Goal: Information Seeking & Learning: Find specific fact

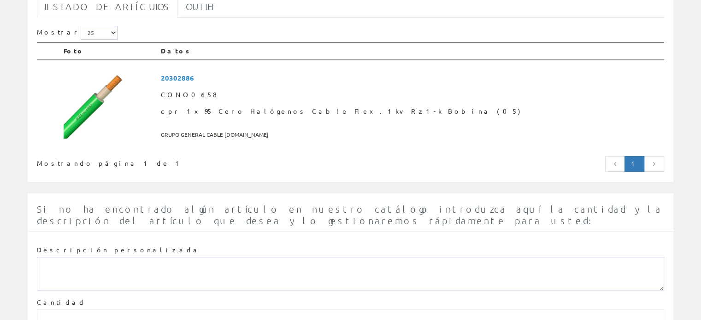
scroll to position [138, 0]
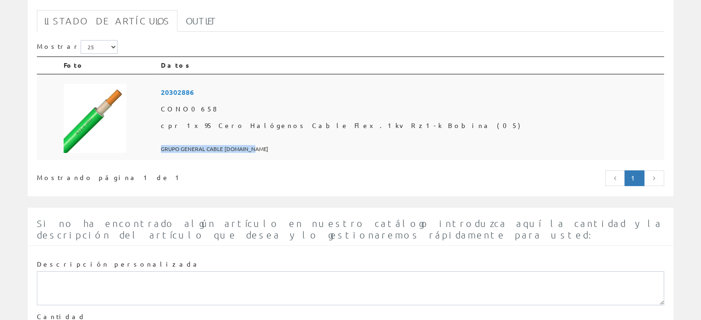
drag, startPoint x: 232, startPoint y: 147, endPoint x: 336, endPoint y: 145, distance: 104.1
click at [336, 145] on td "20302886 CONO0658 cpr 1x95 Cero Halógenos Cable Flex.1kv Rz1-k Bobina (05) GRUP…" at bounding box center [410, 117] width 507 height 87
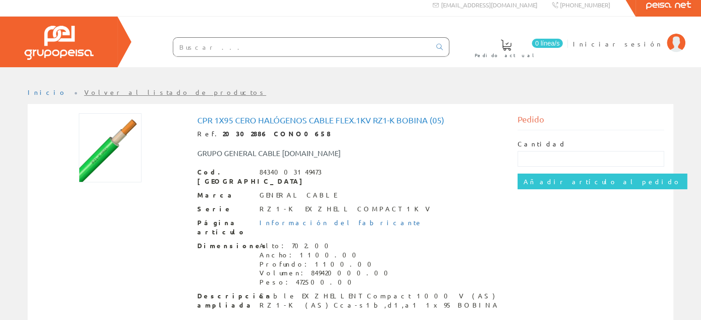
scroll to position [8, 0]
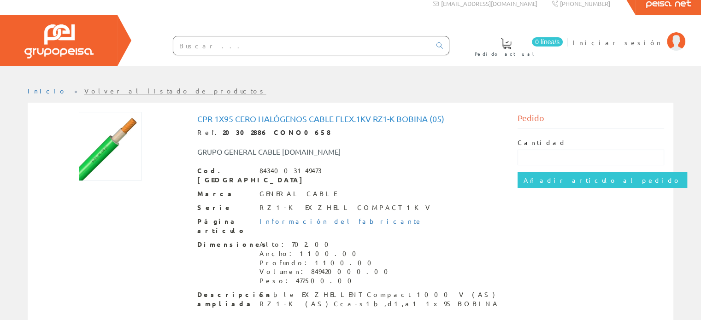
click at [84, 88] on link "Volver al listado de productos" at bounding box center [175, 91] width 182 height 8
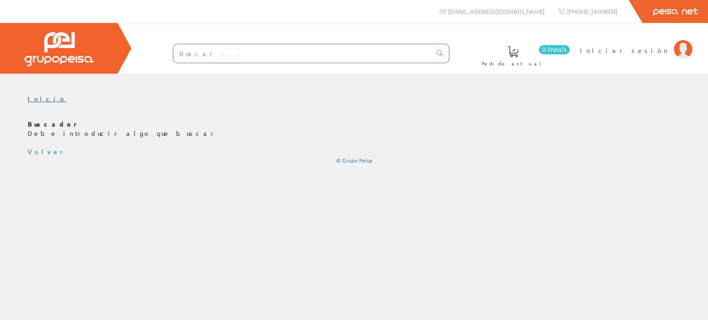
click at [35, 99] on link "Inicio" at bounding box center [47, 98] width 39 height 8
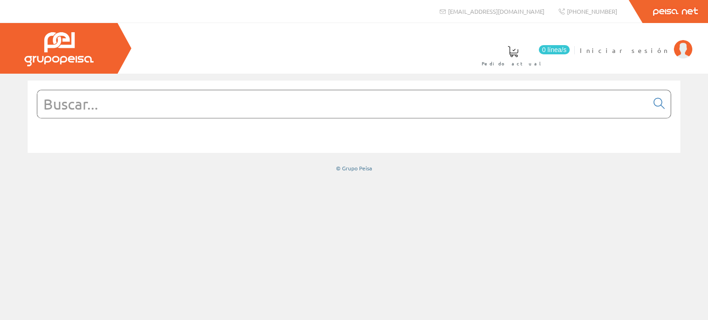
click at [206, 106] on input "text" at bounding box center [342, 104] width 611 height 28
paste input "Flex.1kv Rz1-k Bobina"
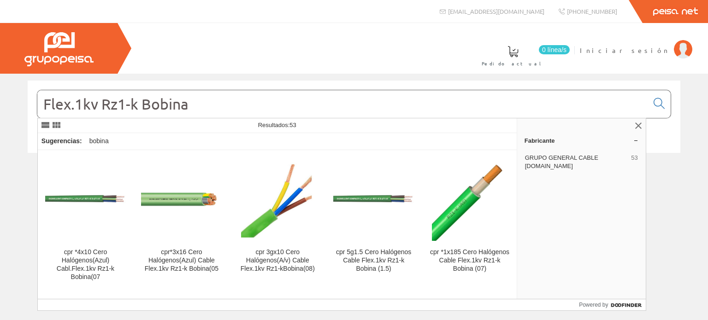
click at [76, 105] on input "Flex.1kv Rz1-k Bobina" at bounding box center [342, 104] width 611 height 28
click at [79, 105] on input "Flex.1kv Rz1-k Bobina" at bounding box center [342, 104] width 611 height 28
drag, startPoint x: 97, startPoint y: 106, endPoint x: 41, endPoint y: 104, distance: 55.8
click at [41, 104] on input "Flex.1kv Rz1-k Bobina" at bounding box center [342, 104] width 611 height 28
paste input "0,6/1 kV"
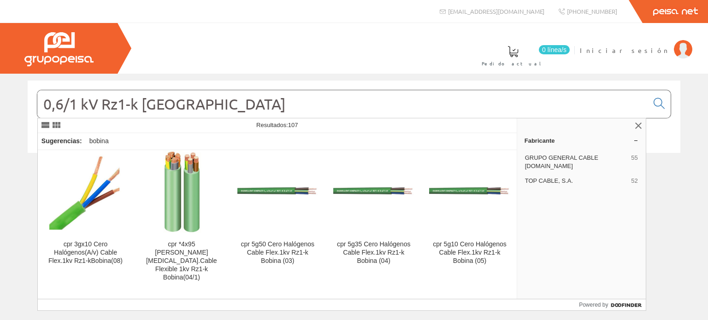
scroll to position [184, 0]
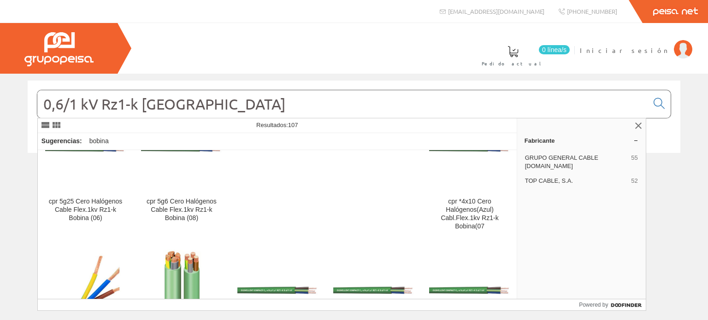
drag, startPoint x: 144, startPoint y: 103, endPoint x: 317, endPoint y: 102, distance: 173.7
click at [317, 102] on input "0,6/1 kV Rz1-k Bobina" at bounding box center [342, 104] width 611 height 28
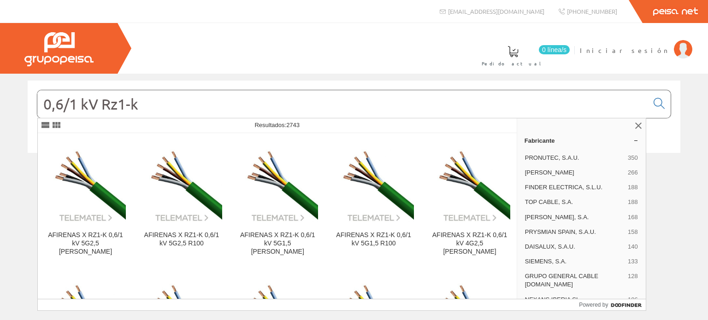
type input "0,6/1 kV Rz1-k"
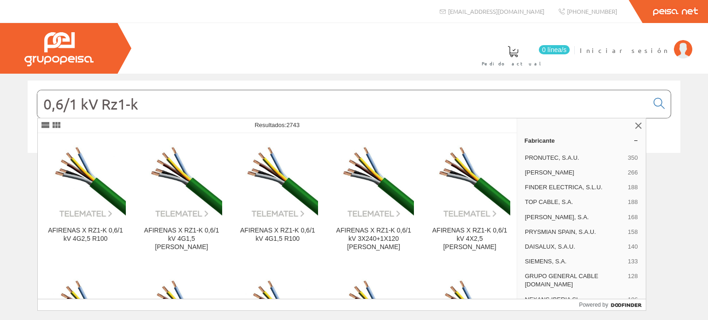
scroll to position [295, 0]
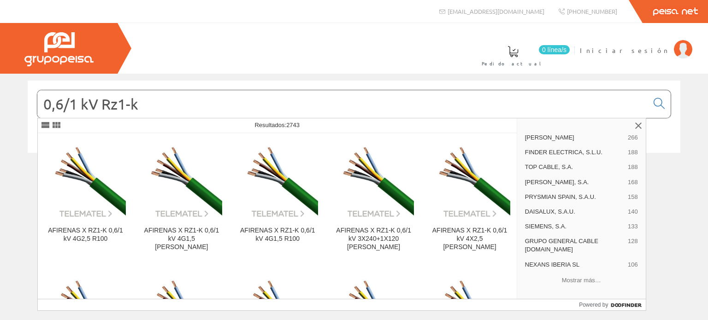
scroll to position [44, 0]
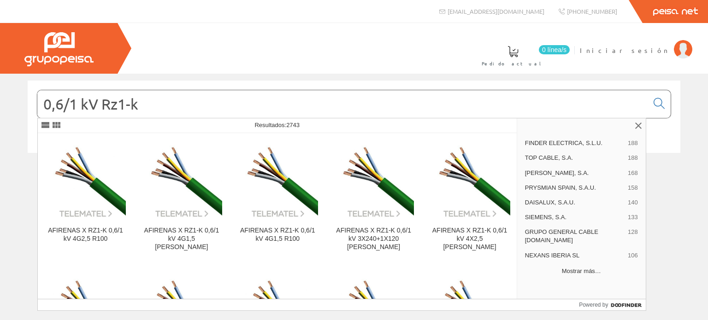
click at [586, 271] on button "Mostrar más…" at bounding box center [581, 271] width 121 height 15
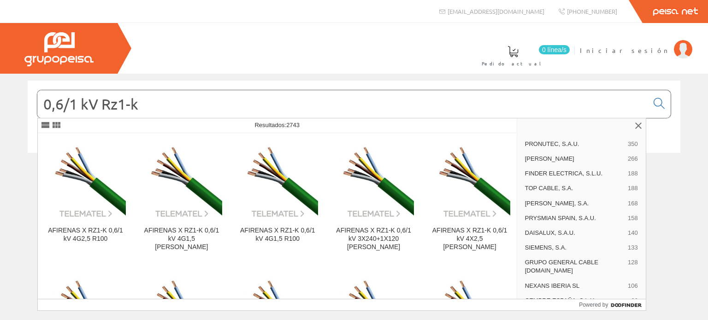
scroll to position [0, 0]
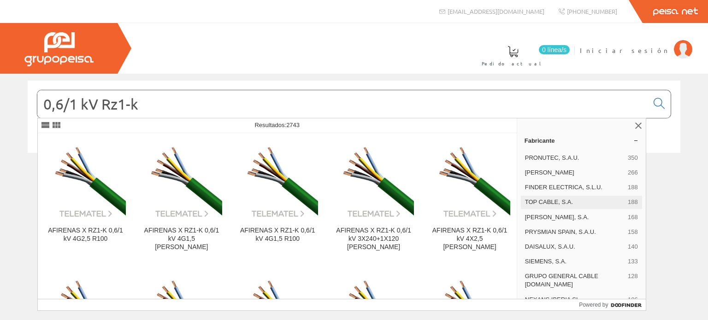
click at [561, 198] on span "TOP CABLE, S.A." at bounding box center [574, 202] width 99 height 8
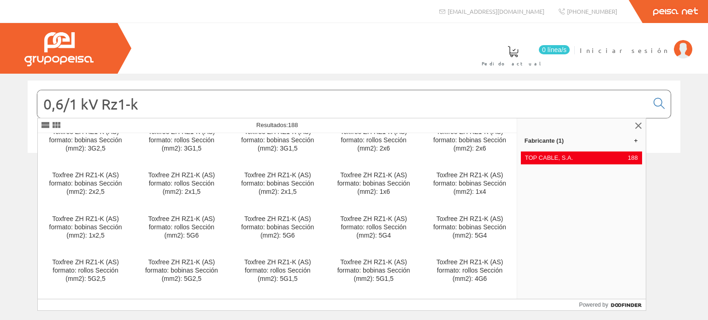
scroll to position [2298, 0]
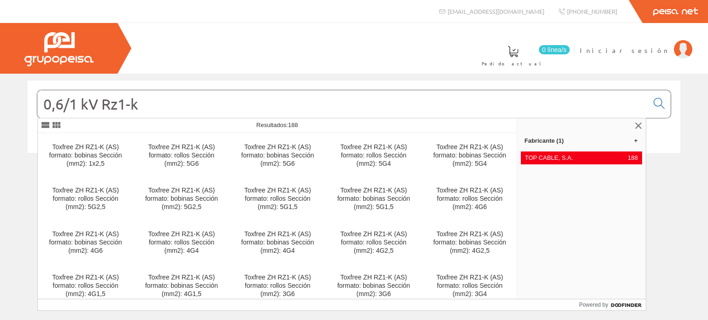
click at [164, 105] on input "0,6/1 kV Rz1-k" at bounding box center [342, 104] width 611 height 28
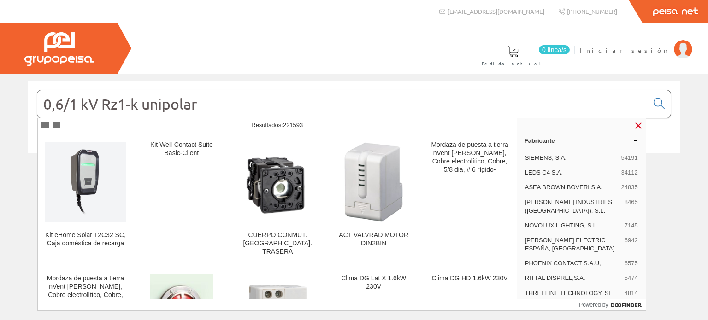
type input "0,6/1 kV Rz1-k unipolar"
click at [638, 123] on link at bounding box center [638, 125] width 11 height 11
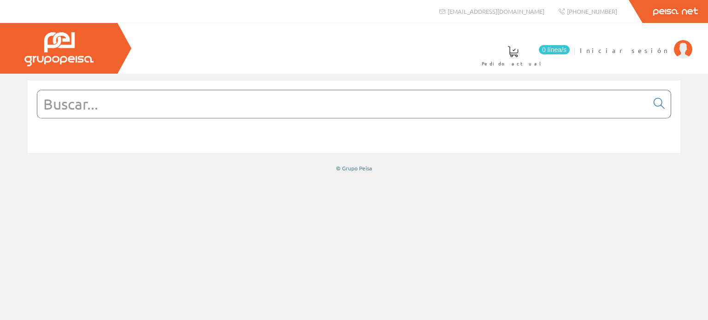
click at [149, 92] on input "text" at bounding box center [342, 104] width 611 height 28
click at [89, 107] on input "0" at bounding box center [342, 104] width 611 height 28
type input "0"
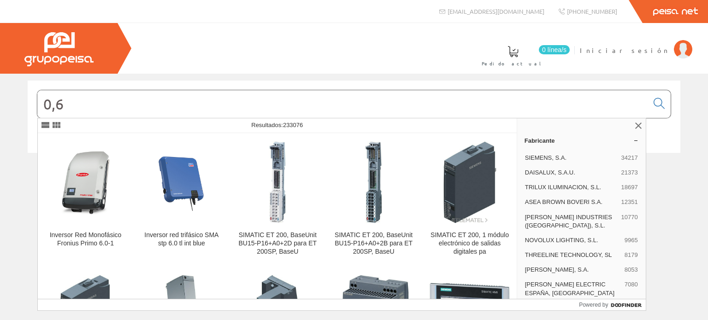
click at [91, 108] on input "0,6" at bounding box center [342, 104] width 611 height 28
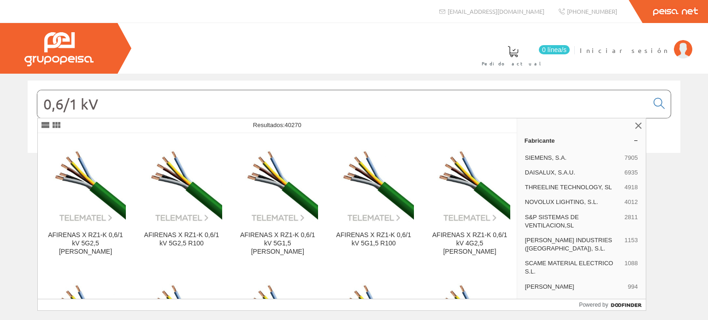
paste input "RZ1-K (AS)"
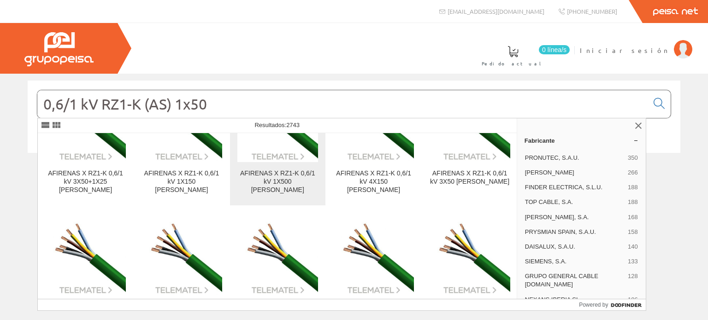
scroll to position [184, 0]
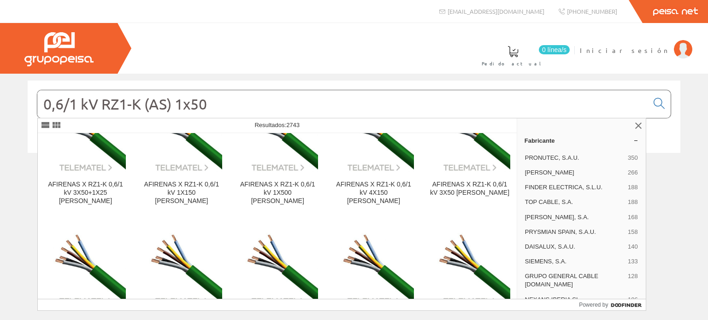
drag, startPoint x: 245, startPoint y: 108, endPoint x: 41, endPoint y: 106, distance: 204.6
click at [41, 106] on input "0,6/1 kV RZ1-K (AS) 1x50" at bounding box center [342, 104] width 611 height 28
click at [241, 105] on input "0,6/1 kV RZ1-K (AS) 1x50" at bounding box center [342, 104] width 611 height 28
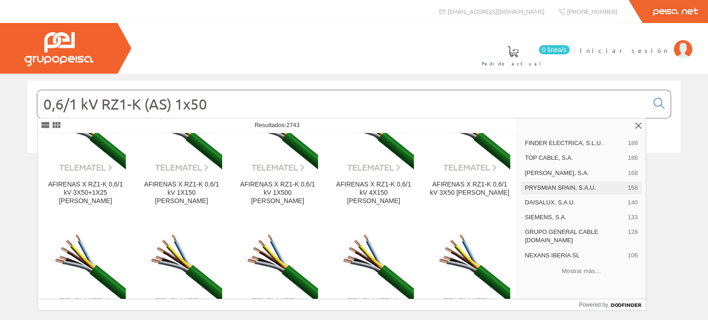
scroll to position [0, 0]
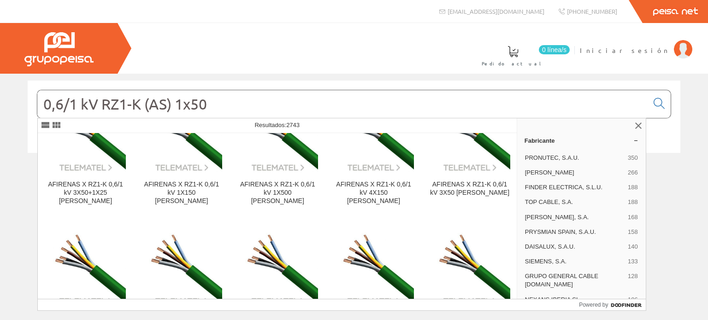
click at [177, 105] on input "0,6/1 kV RZ1-K (AS) 1x50" at bounding box center [342, 104] width 611 height 28
click at [178, 104] on input "0,6/1 kV RZ1-K (AS) 1x50" at bounding box center [342, 104] width 611 height 28
paste input "CONO0658"
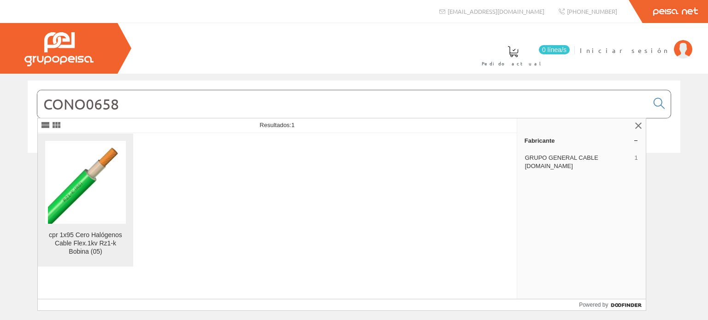
type input "CONO0658"
click at [92, 218] on img at bounding box center [86, 182] width 76 height 83
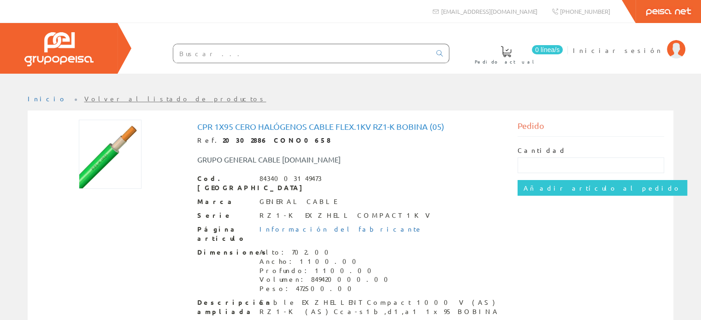
scroll to position [8, 0]
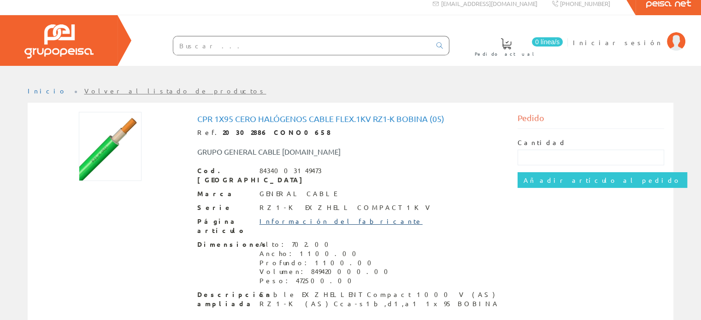
click at [317, 217] on link "Información del fabricante" at bounding box center [340, 221] width 163 height 8
drag, startPoint x: 194, startPoint y: 149, endPoint x: 318, endPoint y: 150, distance: 124.9
click at [318, 150] on div "GRUPO GENERAL CABLE [DOMAIN_NAME]" at bounding box center [283, 152] width 187 height 11
copy div "GRUPO GENERAL CABLE [DOMAIN_NAME]"
